Goal: Communication & Community: Answer question/provide support

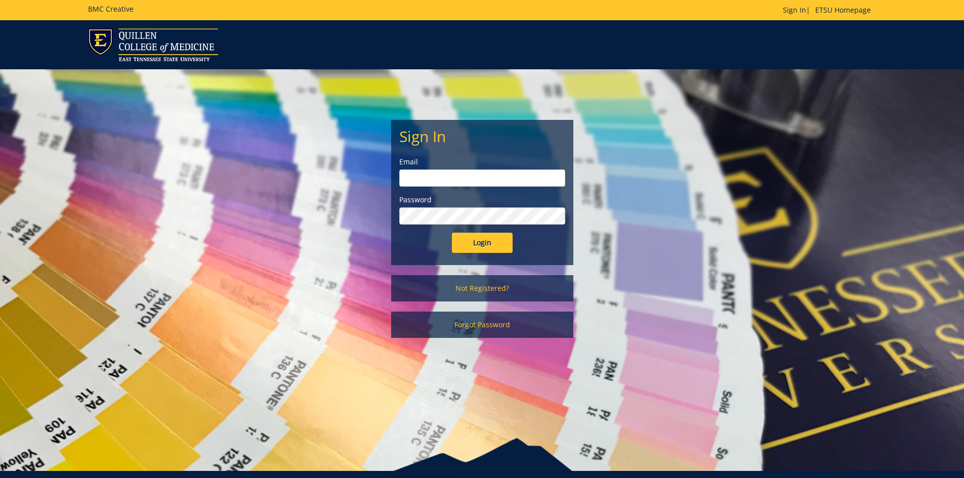
type input "[EMAIL_ADDRESS][DOMAIN_NAME]"
click at [495, 238] on input "Login" at bounding box center [482, 243] width 61 height 20
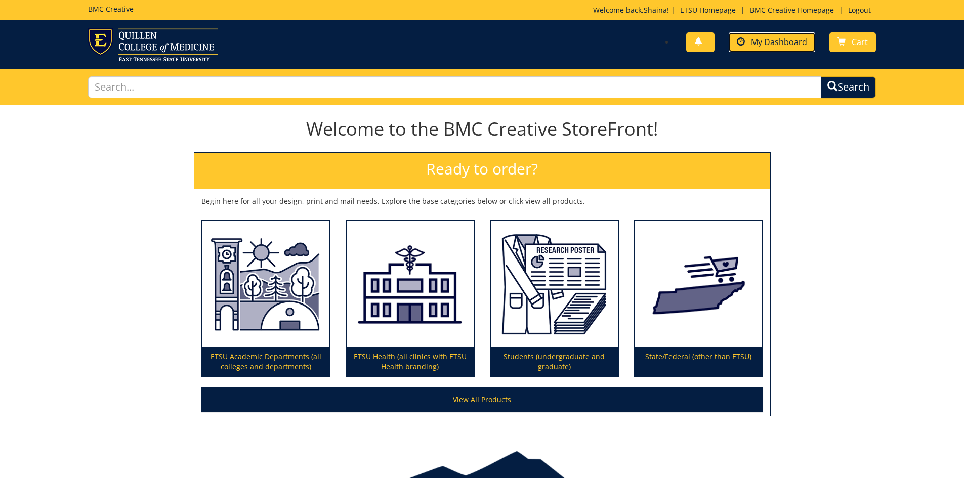
click at [786, 40] on span "My Dashboard" at bounding box center [779, 41] width 56 height 11
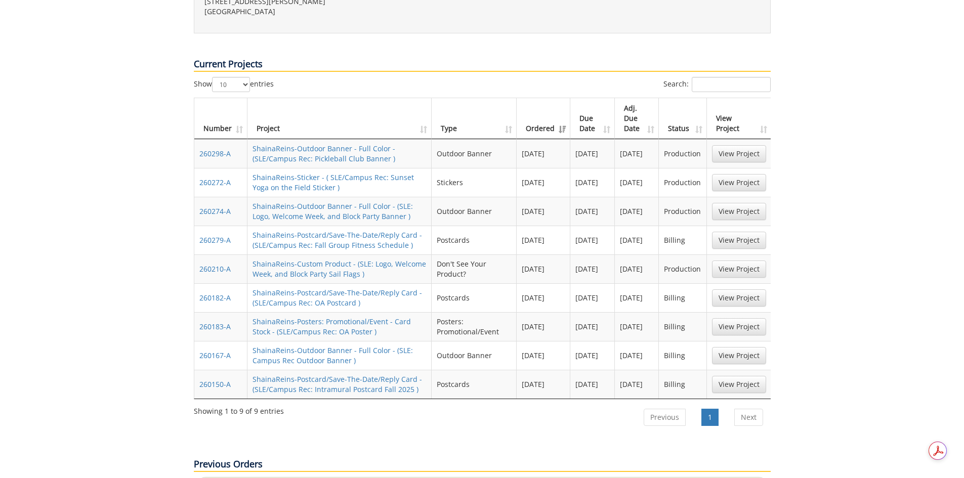
scroll to position [405, 0]
click at [740, 260] on link "View Project" at bounding box center [739, 268] width 54 height 17
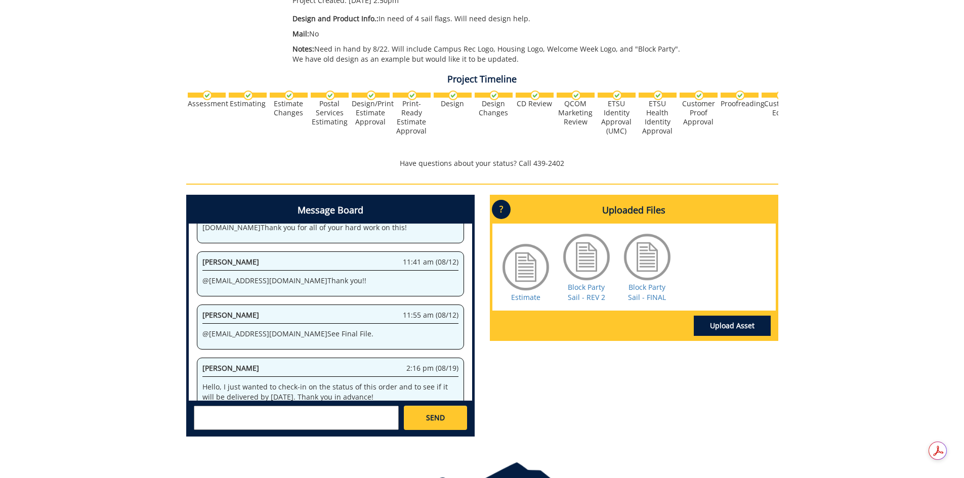
scroll to position [253, 0]
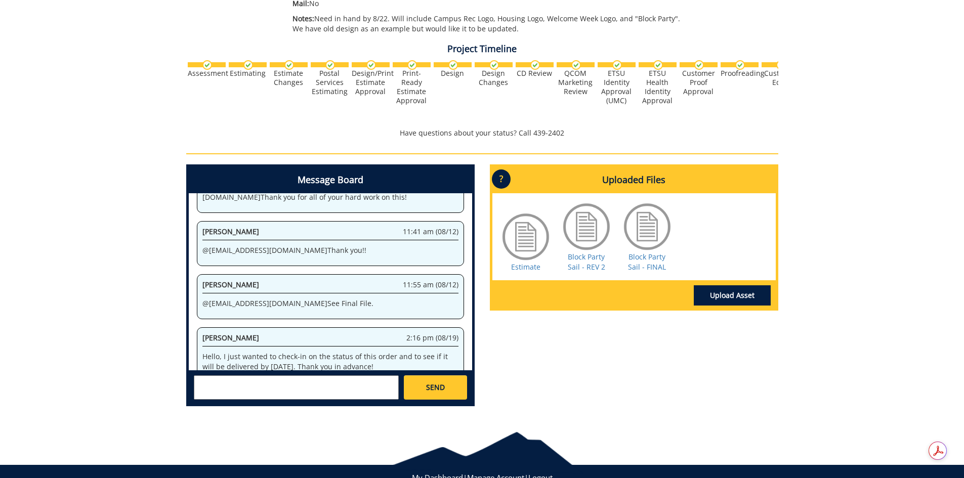
click at [291, 388] on textarea at bounding box center [296, 387] width 205 height 24
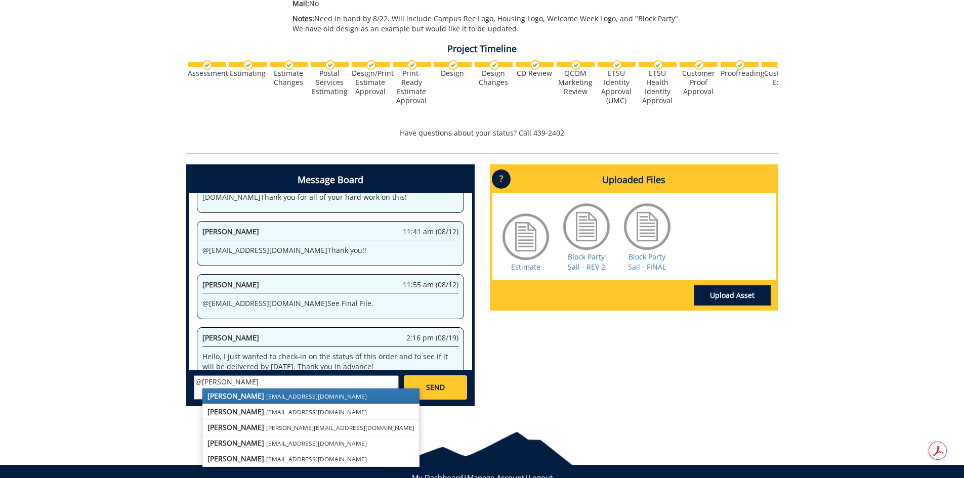
click at [285, 392] on link "[PERSON_NAME] [EMAIL_ADDRESS][DOMAIN_NAME]" at bounding box center [310, 396] width 217 height 15
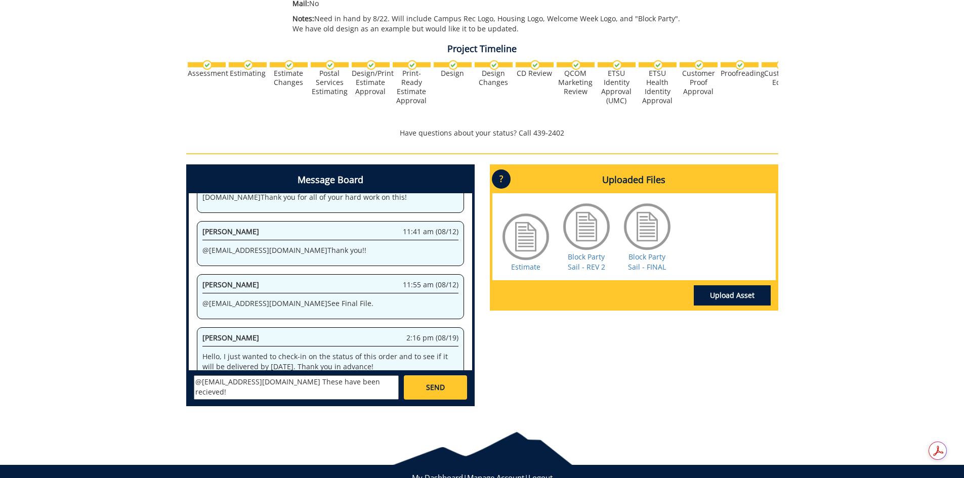
paste textarea "E-50715 10-26220-200100-120-{INSERT ACCOUNT}-400-999-999-999"
click at [315, 393] on textarea "@[EMAIL_ADDRESS][DOMAIN_NAME] These have been recieved! E-50715 10-26220-200100…" at bounding box center [296, 387] width 205 height 24
click at [197, 393] on textarea "@[EMAIL_ADDRESS][DOMAIN_NAME] These have been recieved! E-50715 10-26220-200100…" at bounding box center [296, 387] width 205 height 24
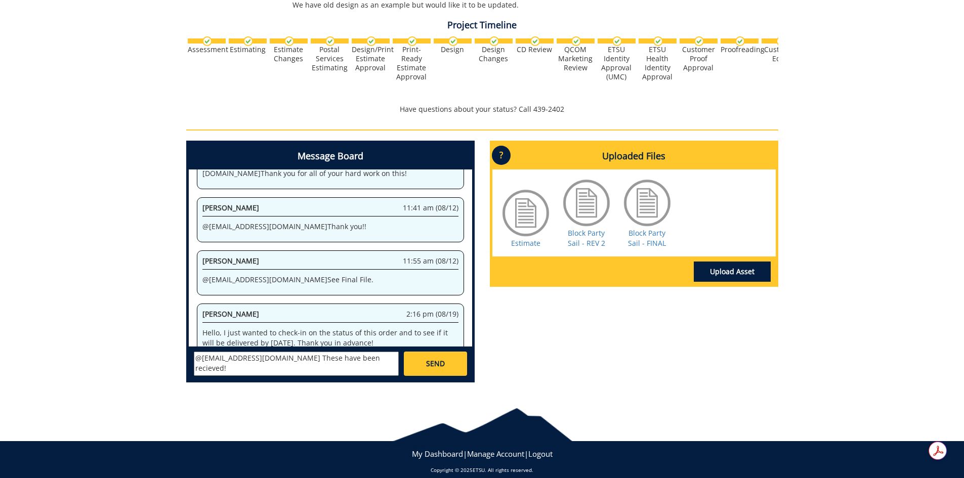
scroll to position [287, 0]
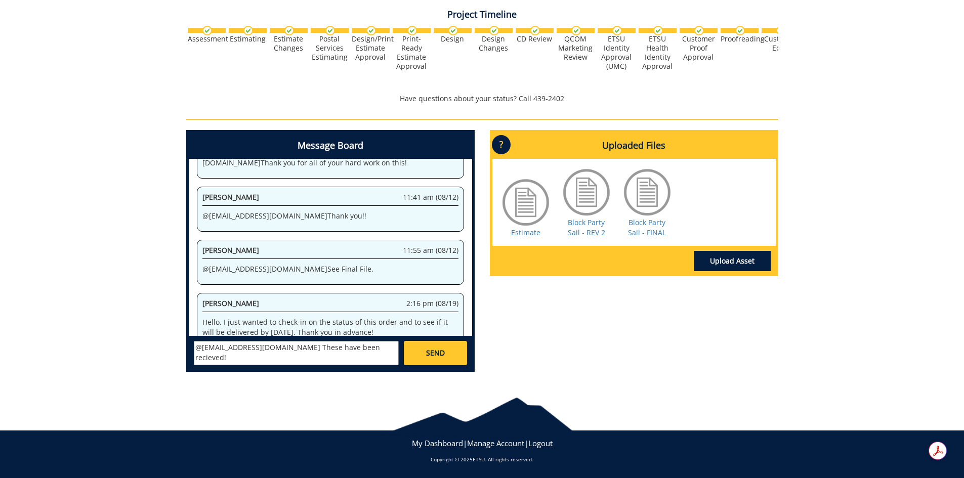
click at [340, 351] on textarea "@[EMAIL_ADDRESS][DOMAIN_NAME] These have been recieved! Index: E-50715 10-26220…" at bounding box center [296, 353] width 205 height 24
click at [257, 357] on textarea "@[EMAIL_ADDRESS][DOMAIN_NAME] These have been received! Index: E-50715 10-26220…" at bounding box center [296, 353] width 205 height 24
click at [219, 344] on textarea "@[EMAIL_ADDRESS][DOMAIN_NAME] These have been received! Index: E-50715 10-26220…" at bounding box center [296, 353] width 205 height 24
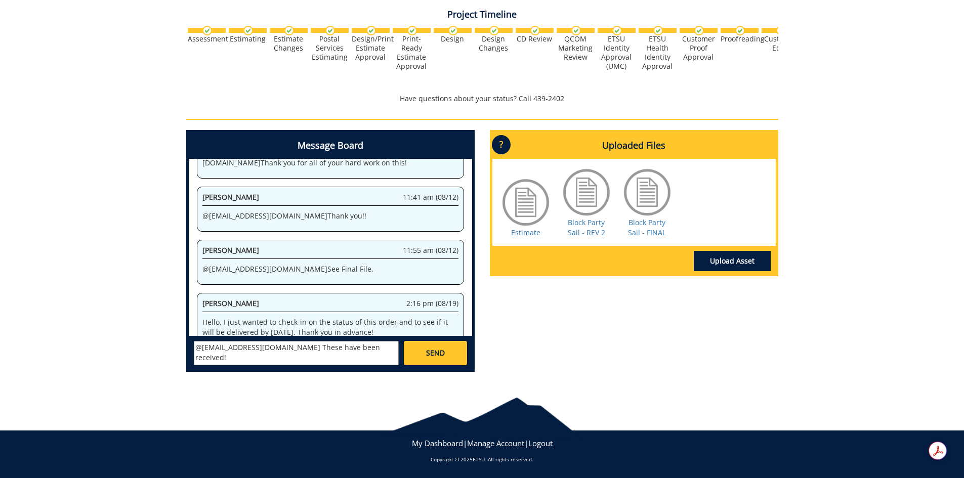
type textarea "@[EMAIL_ADDRESS][DOMAIN_NAME] These have been received! Index: E-50715 10-26220…"
click at [439, 353] on span "SEND" at bounding box center [435, 353] width 19 height 10
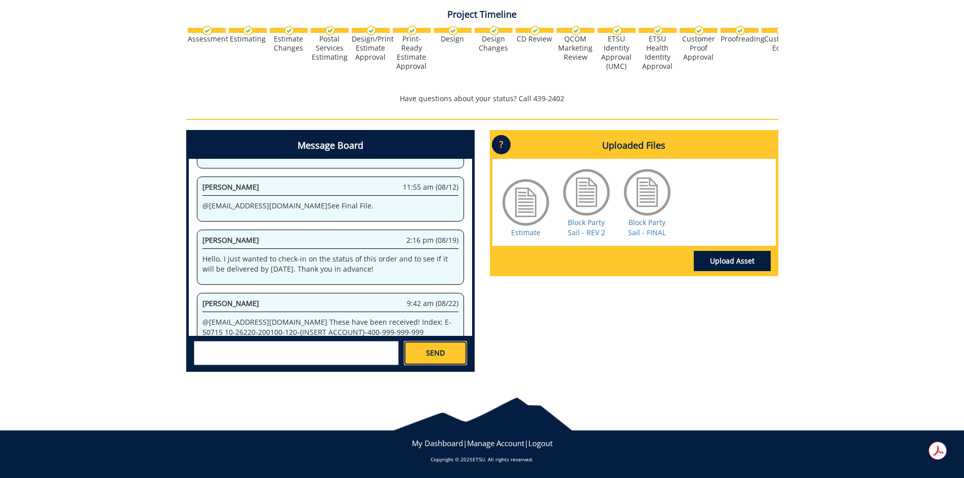
scroll to position [1207, 0]
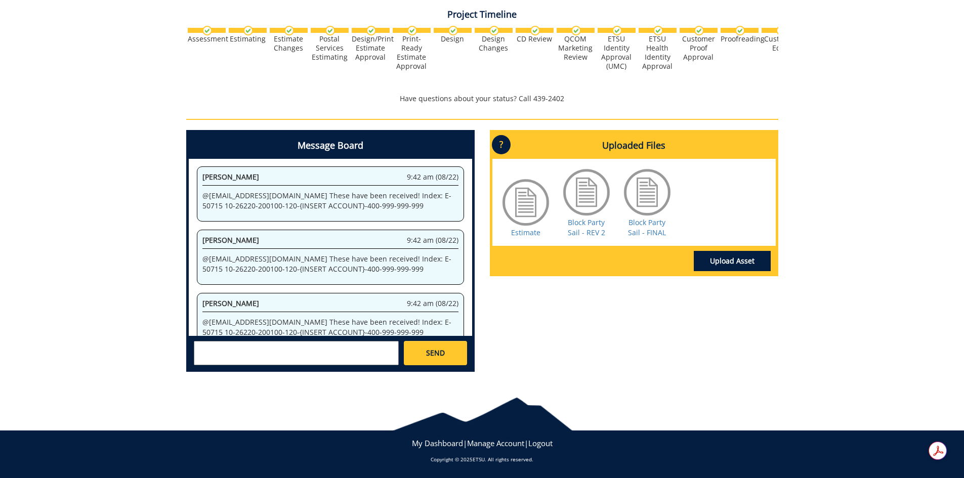
click at [586, 356] on div "Message Board System 2:50 pm (08/04) Welcome to the Project Messenger. All mess…" at bounding box center [482, 255] width 607 height 250
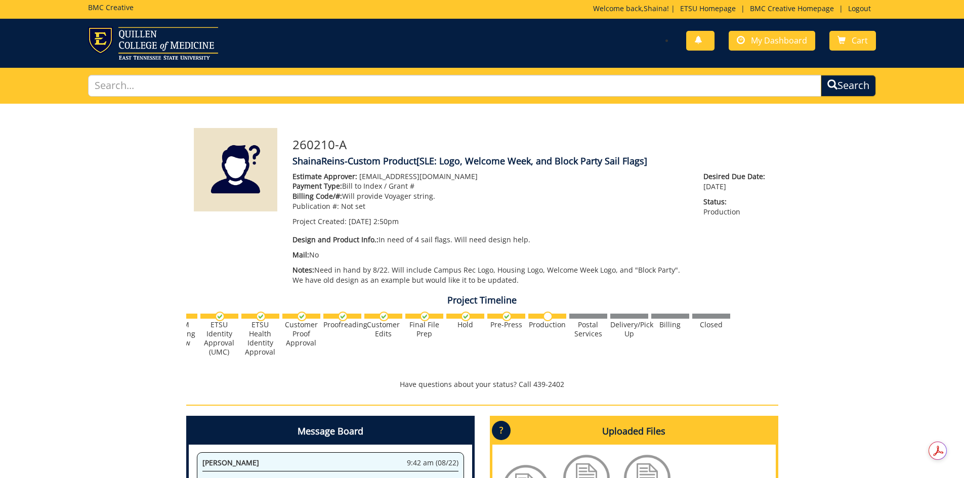
scroll to position [0, 0]
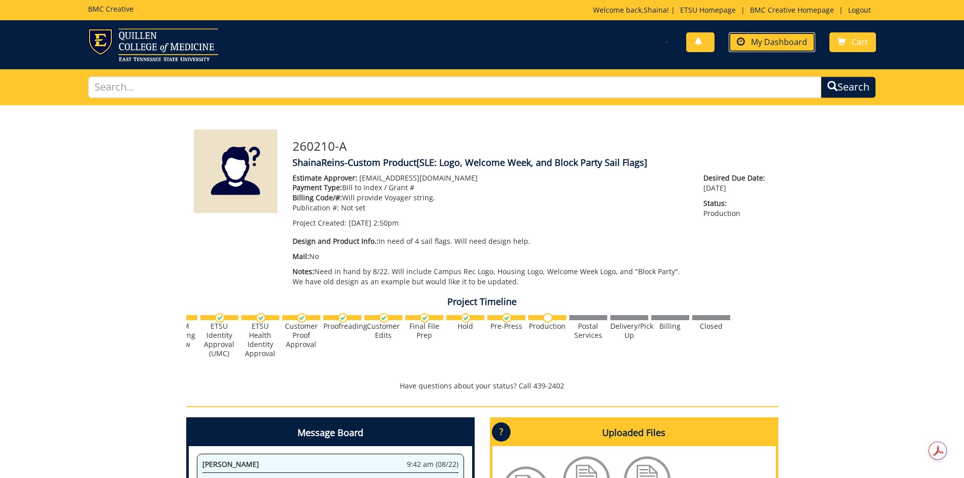
click at [786, 49] on link "My Dashboard" at bounding box center [772, 42] width 87 height 20
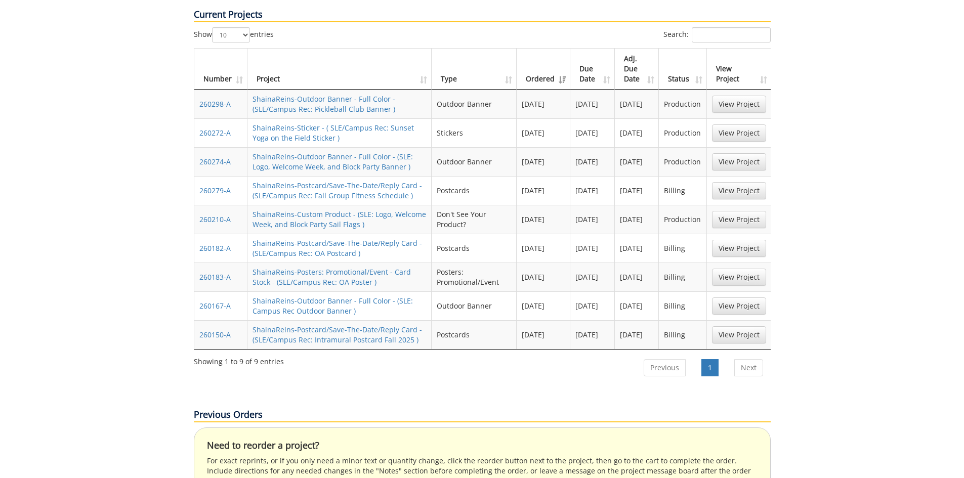
scroll to position [455, 0]
